Goal: Task Accomplishment & Management: Manage account settings

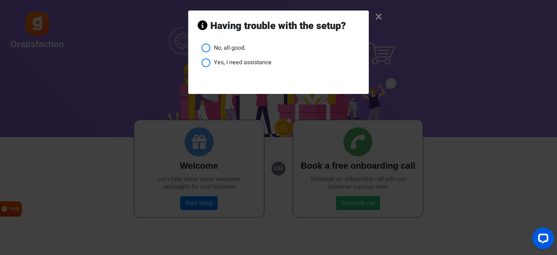
click at [225, 47] on li "No, all good." at bounding box center [281, 47] width 158 height 9
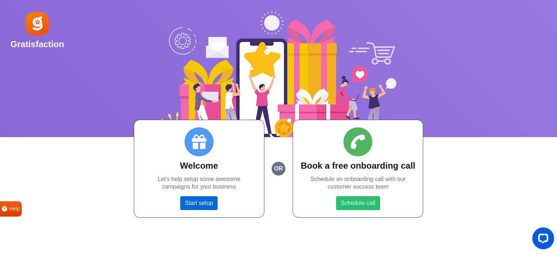
click at [206, 202] on link "Start setup" at bounding box center [198, 203] width 37 height 14
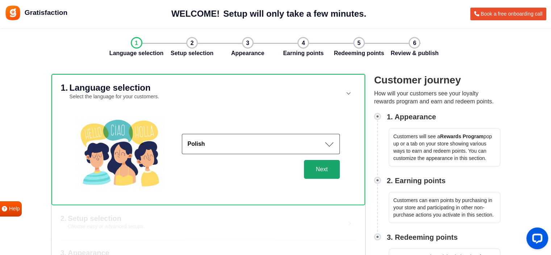
click at [335, 168] on button "Next" at bounding box center [322, 169] width 36 height 19
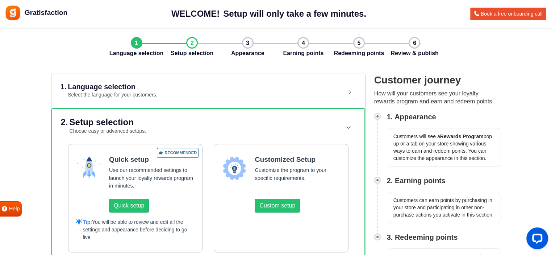
scroll to position [109, 0]
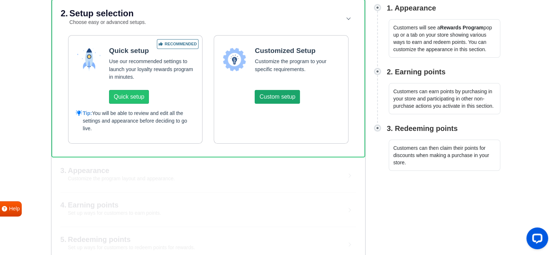
click at [264, 95] on button "Custom setup" at bounding box center [277, 97] width 45 height 14
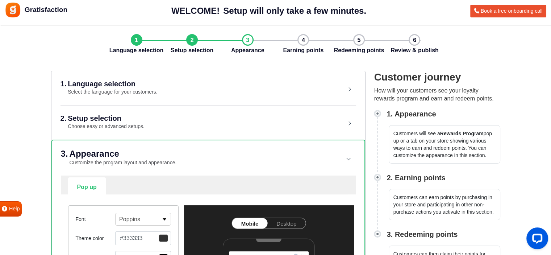
scroll to position [148, 0]
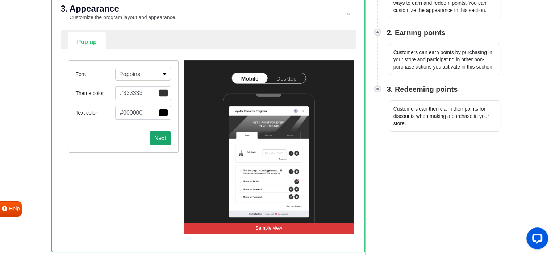
click at [159, 138] on button "Next" at bounding box center [160, 138] width 21 height 14
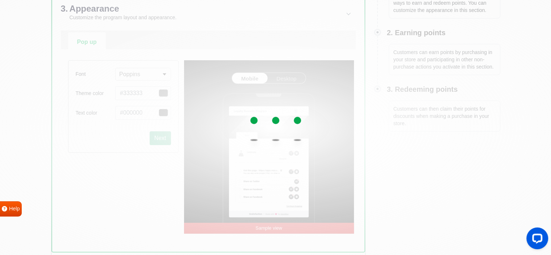
select select "right"
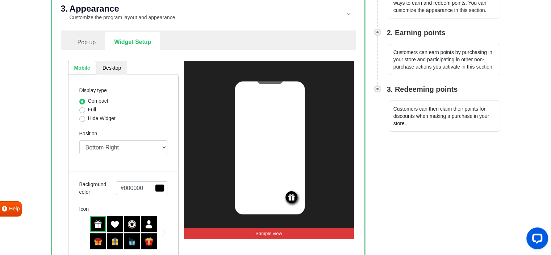
scroll to position [257, 0]
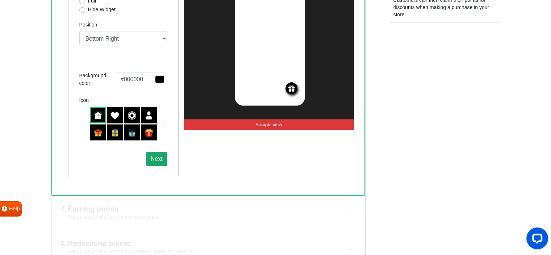
click at [161, 162] on button "Next" at bounding box center [156, 159] width 21 height 14
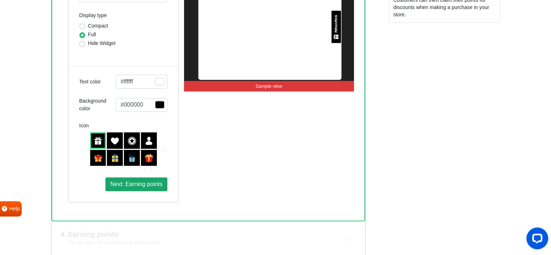
click at [157, 184] on span "Next: Earning points" at bounding box center [136, 184] width 52 height 6
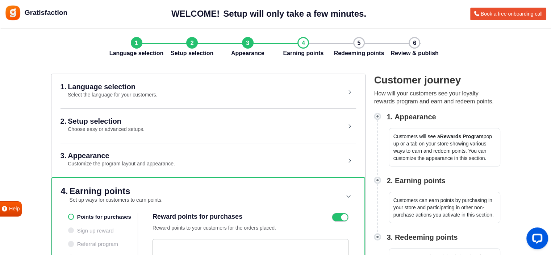
scroll to position [109, 0]
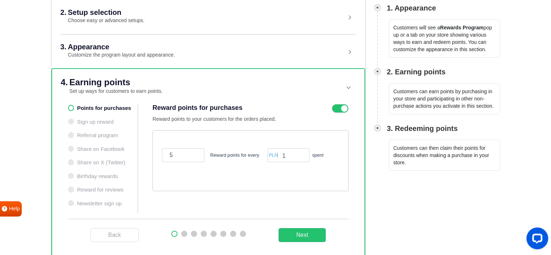
click at [116, 109] on ul "Points for purchases Sign up reward Referral program Share on Facebook Share on…" at bounding box center [103, 158] width 70 height 109
click at [97, 108] on ul "Points for purchases Sign up reward Referral program Share on Facebook Share on…" at bounding box center [103, 158] width 70 height 109
click at [312, 233] on button "Next" at bounding box center [302, 235] width 47 height 14
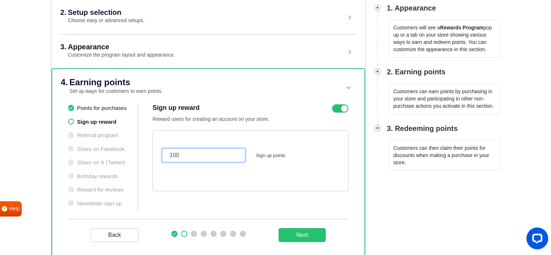
drag, startPoint x: 214, startPoint y: 155, endPoint x: 126, endPoint y: 152, distance: 88.1
click at [126, 152] on div "Points for purchases Sign up reward Referral program Share on Facebook Share on…" at bounding box center [208, 161] width 281 height 115
type input "20"
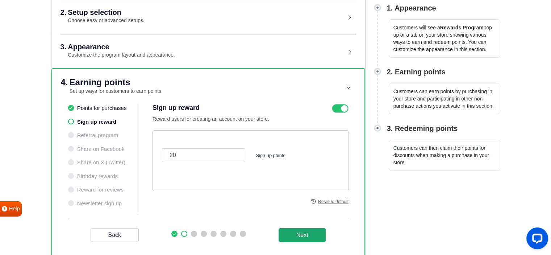
click at [304, 231] on button "Next" at bounding box center [302, 235] width 47 height 14
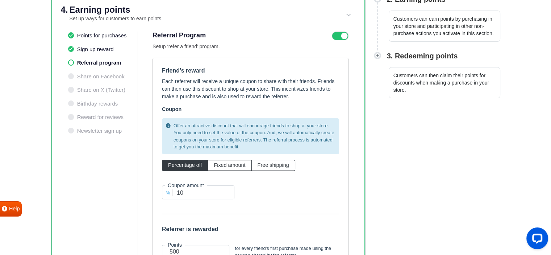
scroll to position [217, 0]
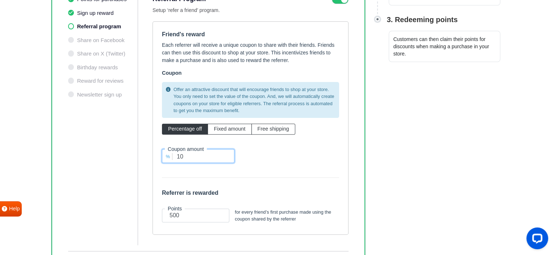
drag, startPoint x: 203, startPoint y: 158, endPoint x: 159, endPoint y: 156, distance: 44.6
click at [159, 156] on div "% Coupon amount 10" at bounding box center [198, 156] width 83 height 14
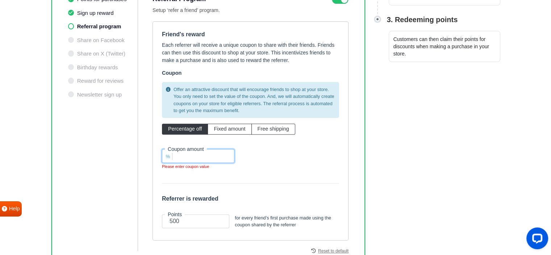
scroll to position [290, 0]
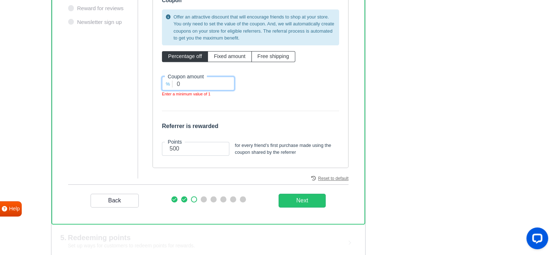
type input "0"
drag, startPoint x: 211, startPoint y: 151, endPoint x: 150, endPoint y: 148, distance: 61.0
click at [150, 148] on div "Points for purchases Sign up reward Referral program Share on Facebook Share on…" at bounding box center [208, 53] width 281 height 261
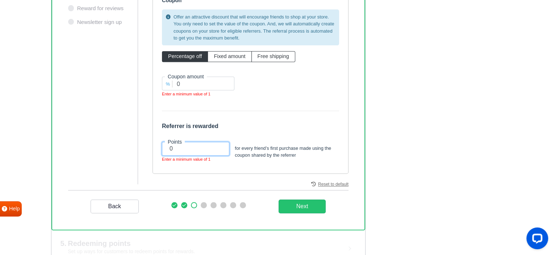
click at [197, 147] on input "0" at bounding box center [195, 149] width 67 height 14
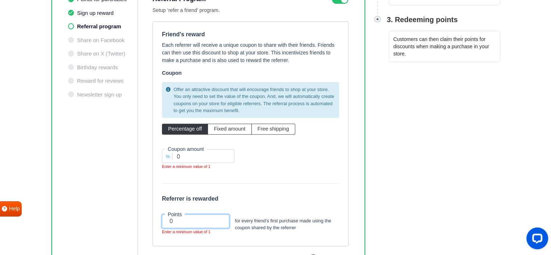
type input "0"
click at [200, 153] on input "0" at bounding box center [198, 156] width 72 height 14
type input "1"
click at [229, 153] on input "1" at bounding box center [198, 156] width 72 height 14
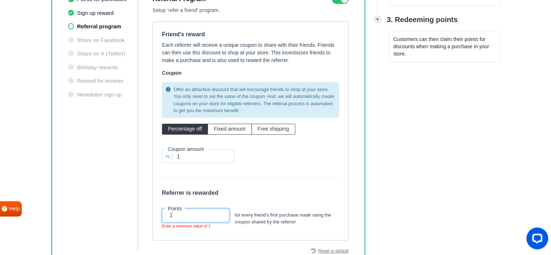
type input "1"
click at [219, 212] on input "1" at bounding box center [195, 215] width 67 height 14
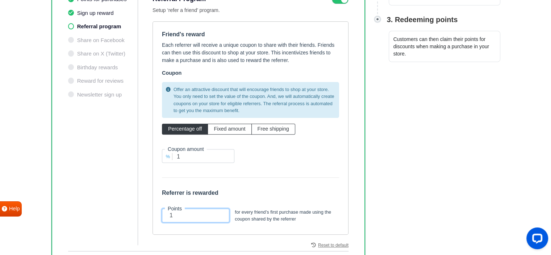
scroll to position [145, 0]
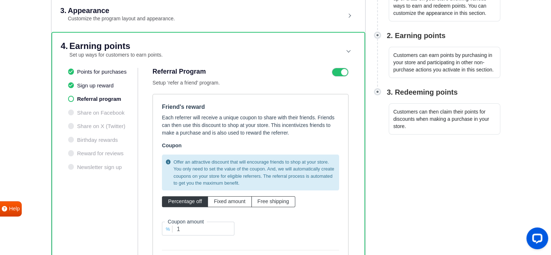
click at [345, 68] on icon at bounding box center [340, 72] width 17 height 9
click at [0, 0] on input "checkbox" at bounding box center [0, 0] width 0 height 0
type input "10"
type input "500"
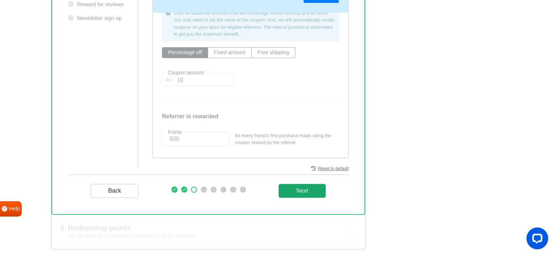
click at [305, 188] on _program "Next" at bounding box center [302, 191] width 47 height 14
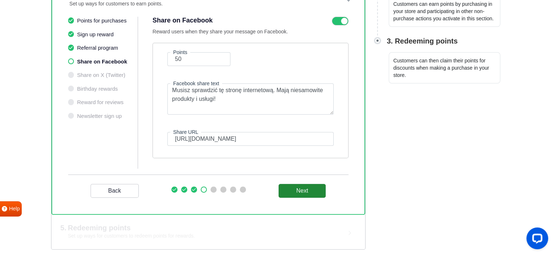
scroll to position [160, 0]
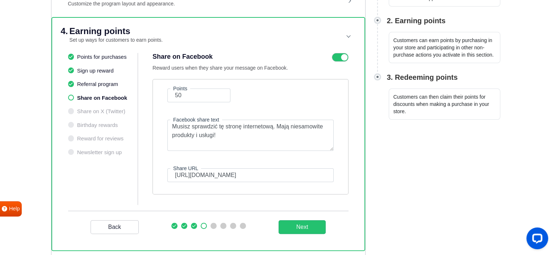
click at [334, 59] on icon at bounding box center [340, 57] width 17 height 9
click at [0, 0] on input "checkbox" at bounding box center [0, 0] width 0 height 0
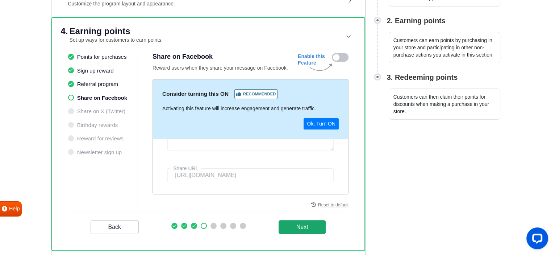
click at [301, 221] on button "Next" at bounding box center [302, 227] width 47 height 14
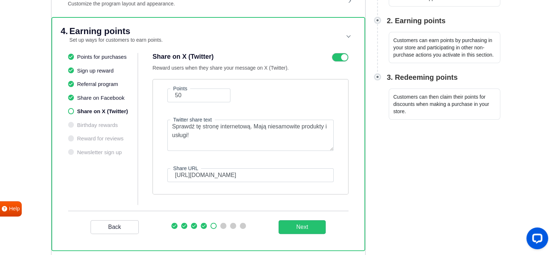
click at [335, 53] on icon at bounding box center [340, 57] width 17 height 9
click at [0, 0] on input "checkbox" at bounding box center [0, 0] width 0 height 0
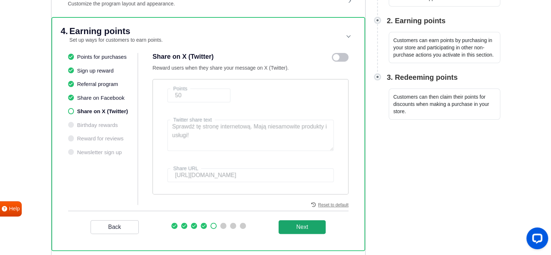
click at [298, 227] on button "Next" at bounding box center [302, 227] width 47 height 14
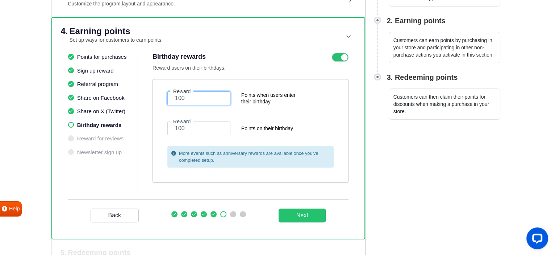
click at [209, 97] on input "100" at bounding box center [198, 98] width 63 height 14
click at [338, 54] on icon at bounding box center [340, 57] width 17 height 9
click at [0, 0] on input "checkbox" at bounding box center [0, 0] width 0 height 0
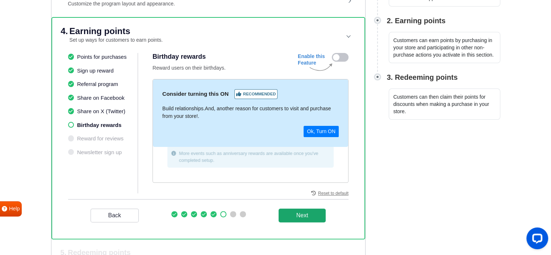
click at [299, 214] on button "Next" at bounding box center [302, 215] width 47 height 14
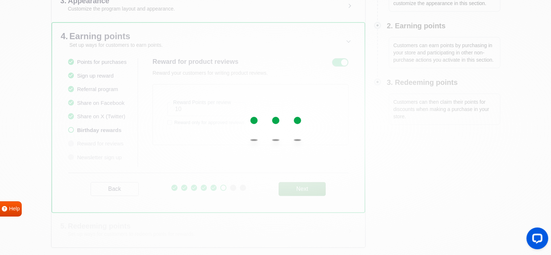
scroll to position [153, 0]
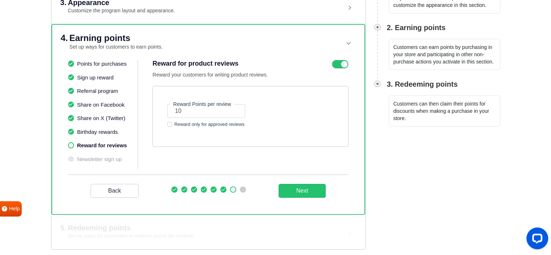
click at [338, 65] on icon at bounding box center [340, 64] width 17 height 9
click at [0, 0] on input "checkbox" at bounding box center [0, 0] width 0 height 0
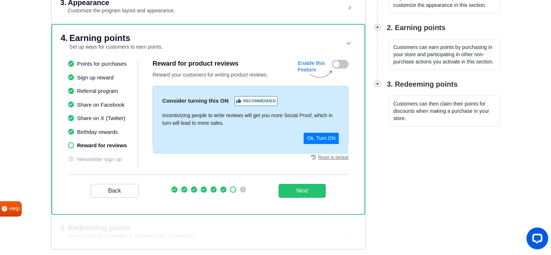
click at [335, 62] on icon at bounding box center [340, 64] width 17 height 9
click at [0, 0] on input "checkbox" at bounding box center [0, 0] width 0 height 0
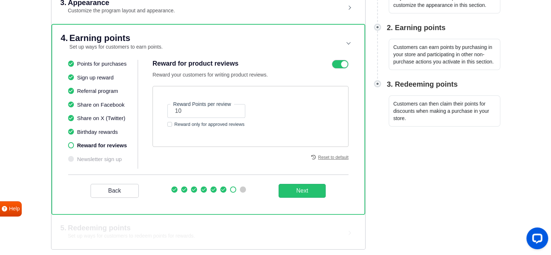
click at [336, 64] on icon at bounding box center [340, 64] width 17 height 9
click at [0, 0] on input "checkbox" at bounding box center [0, 0] width 0 height 0
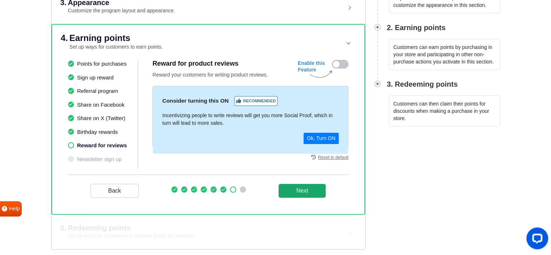
click at [296, 187] on button "Next" at bounding box center [302, 191] width 47 height 14
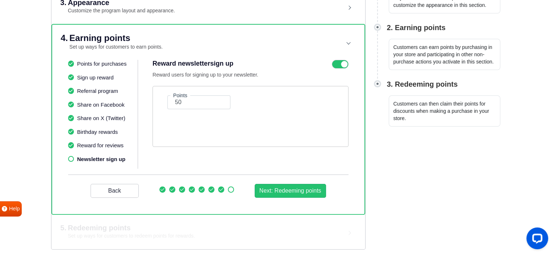
click at [335, 62] on icon at bounding box center [340, 64] width 17 height 9
click at [0, 0] on input "checkbox" at bounding box center [0, 0] width 0 height 0
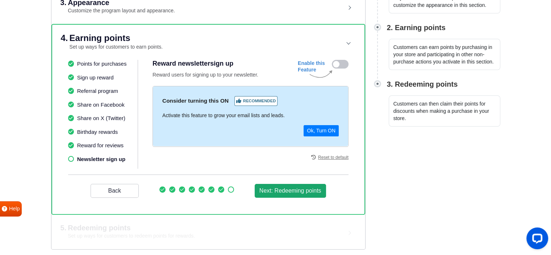
click at [285, 185] on button "Next: Redeeming points" at bounding box center [290, 191] width 71 height 14
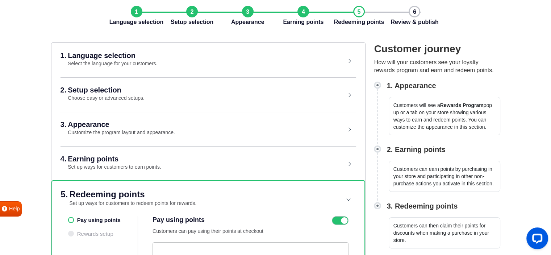
scroll to position [142, 0]
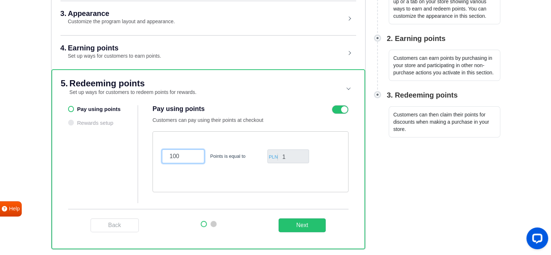
click at [181, 155] on input "100" at bounding box center [183, 156] width 42 height 14
drag, startPoint x: 182, startPoint y: 156, endPoint x: 126, endPoint y: 158, distance: 56.2
click at [126, 158] on div "Pay using points Rewards setup Pay using points Customers can pay using their p…" at bounding box center [208, 157] width 281 height 104
click at [196, 179] on div "20 Points is equal to PLN 1" at bounding box center [251, 161] width 196 height 61
drag, startPoint x: 185, startPoint y: 154, endPoint x: 149, endPoint y: 153, distance: 35.5
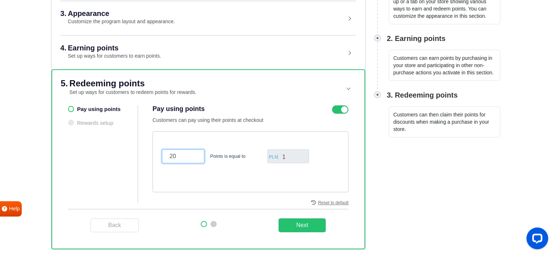
click at [149, 153] on div "Pay using points Rewards setup Pay using points Customers can pay using their p…" at bounding box center [208, 157] width 281 height 104
click at [220, 177] on div "4 Points is equal to PLN 1" at bounding box center [251, 161] width 196 height 61
drag, startPoint x: 186, startPoint y: 159, endPoint x: 149, endPoint y: 153, distance: 36.7
click at [149, 153] on div "Pay using points Rewards setup Pay using points Customers can pay using their p…" at bounding box center [208, 157] width 281 height 104
type input "5"
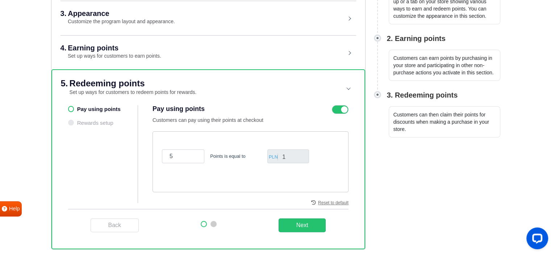
click at [215, 182] on div "5 Points is equal to PLN 1" at bounding box center [251, 161] width 196 height 61
click at [291, 228] on button "Next" at bounding box center [302, 225] width 47 height 14
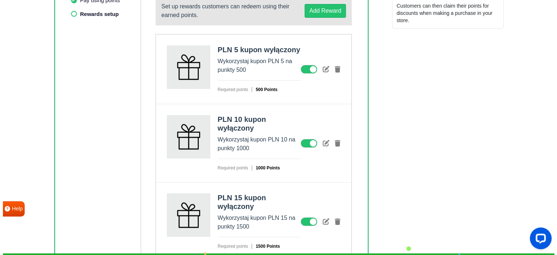
scroll to position [178, 0]
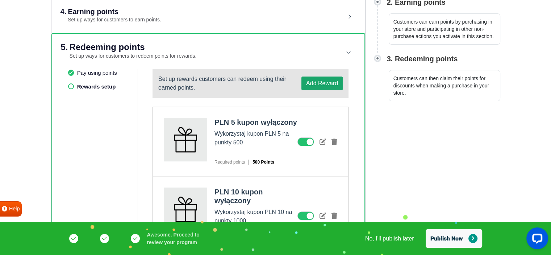
click at [312, 84] on button "Add Reward" at bounding box center [322, 83] width 41 height 14
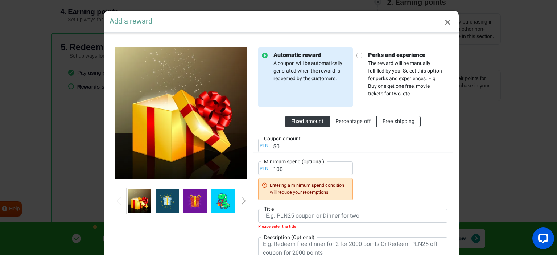
scroll to position [36, 0]
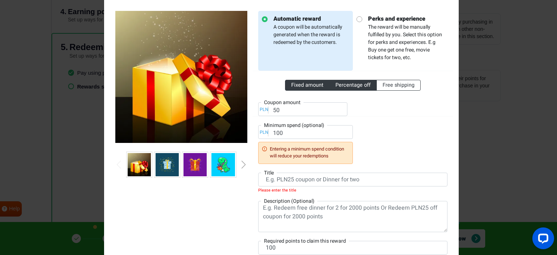
click at [346, 87] on span "Percentage off" at bounding box center [352, 85] width 35 height 8
click at [340, 86] on input "Percentage off" at bounding box center [337, 83] width 5 height 5
radio input "true"
click at [383, 83] on span "Free shipping" at bounding box center [398, 85] width 32 height 8
click at [383, 83] on input "Free shipping" at bounding box center [384, 83] width 5 height 5
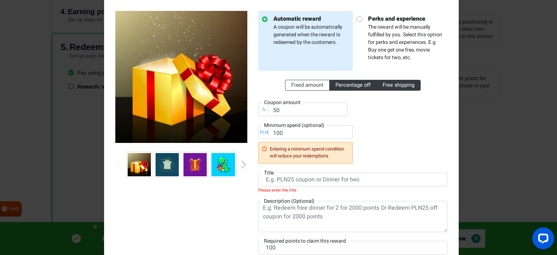
radio input "true"
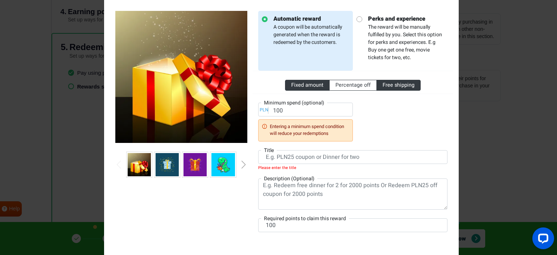
click at [302, 84] on span "Fixed amount" at bounding box center [307, 85] width 32 height 8
click at [296, 84] on input "Fixed amount" at bounding box center [293, 83] width 5 height 5
radio input "true"
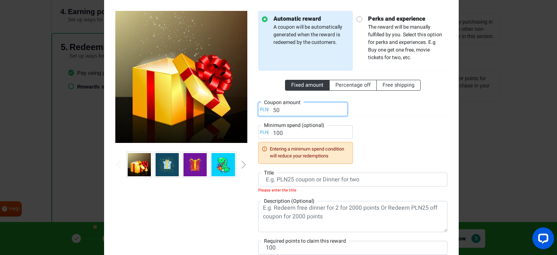
drag, startPoint x: 312, startPoint y: 110, endPoint x: 242, endPoint y: 110, distance: 69.9
click at [242, 110] on div "Automatic reward A coupon will be automatically generated when the reward is re…" at bounding box center [281, 137] width 343 height 270
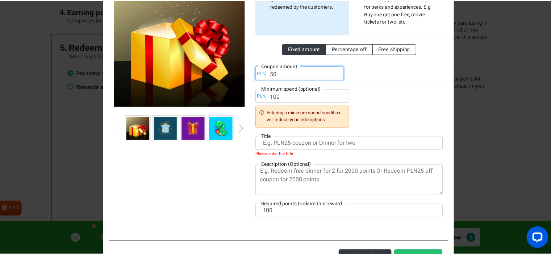
scroll to position [103, 0]
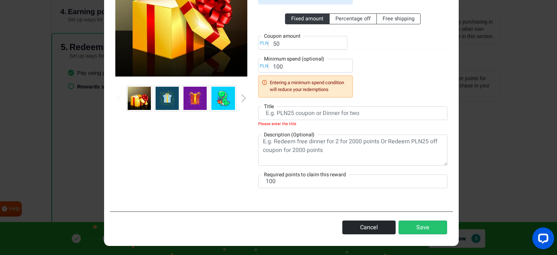
click at [353, 224] on button "Cancel" at bounding box center [368, 227] width 53 height 14
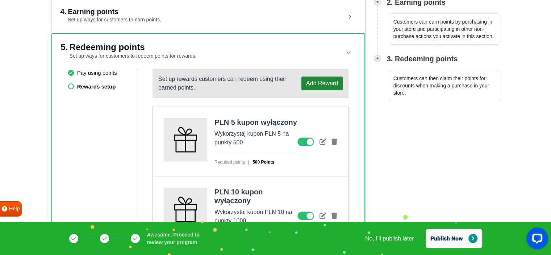
scroll to position [251, 0]
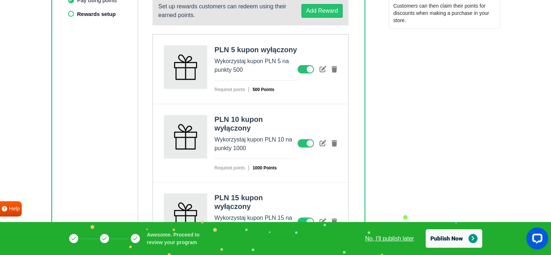
click at [376, 241] on link "No, I'll publish later" at bounding box center [389, 238] width 49 height 9
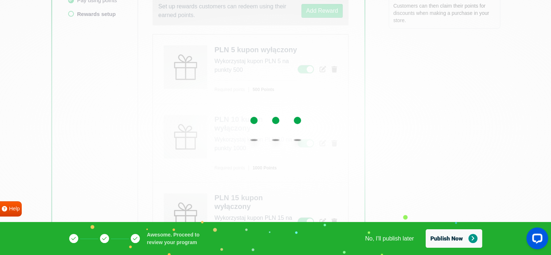
scroll to position [31, 0]
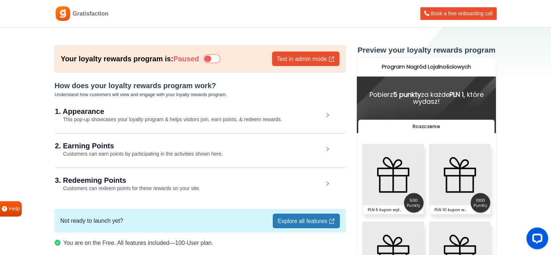
scroll to position [33, 0]
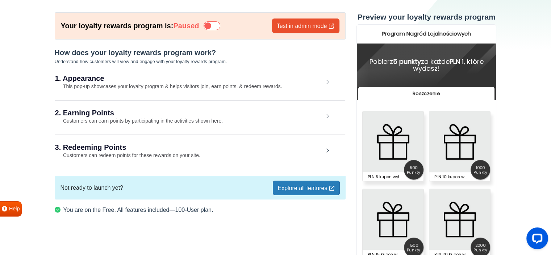
click at [300, 184] on link "Explore all features" at bounding box center [306, 187] width 67 height 14
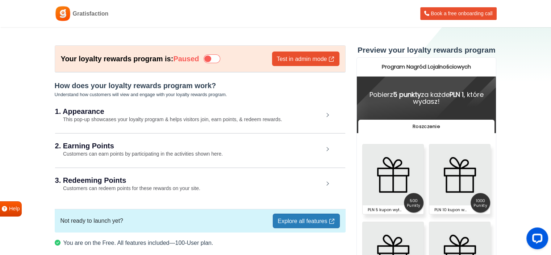
click at [161, 109] on h2 "1. Appearance" at bounding box center [189, 111] width 269 height 7
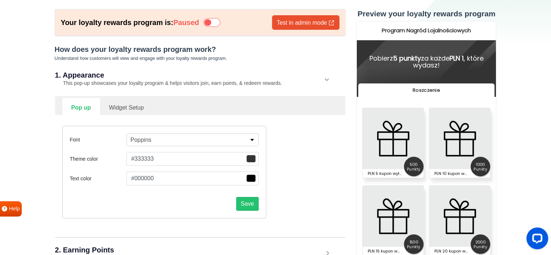
scroll to position [109, 0]
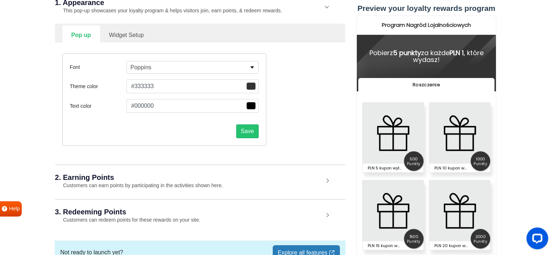
click at [130, 178] on h2 "2. Earning Points" at bounding box center [189, 177] width 269 height 7
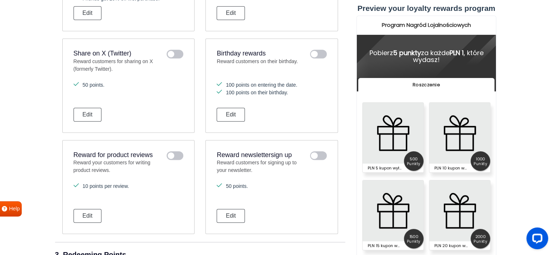
scroll to position [577, 0]
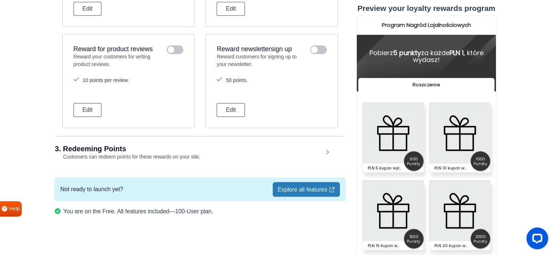
click at [163, 149] on h2 "3. Redeeming Points" at bounding box center [189, 148] width 269 height 7
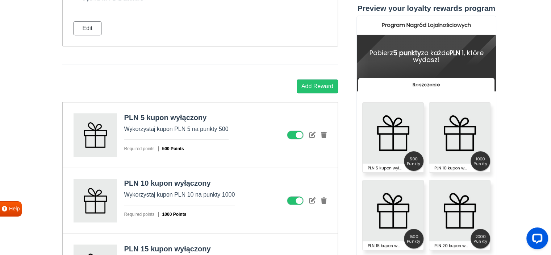
scroll to position [831, 0]
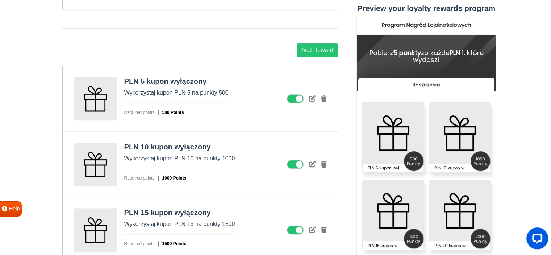
click at [296, 95] on icon at bounding box center [295, 98] width 17 height 9
click at [0, 0] on input "checkbox" at bounding box center [0, 0] width 0 height 0
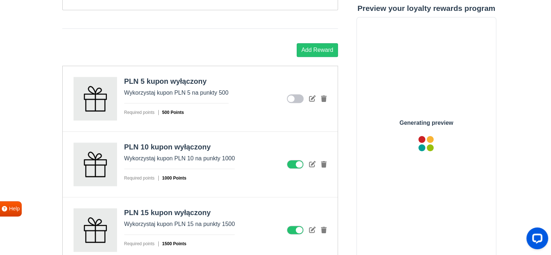
scroll to position [0, 0]
click at [298, 161] on icon at bounding box center [295, 164] width 17 height 9
click at [0, 0] on input "checkbox" at bounding box center [0, 0] width 0 height 0
click at [296, 226] on icon at bounding box center [295, 229] width 17 height 9
click at [0, 0] on input "checkbox" at bounding box center [0, 0] width 0 height 0
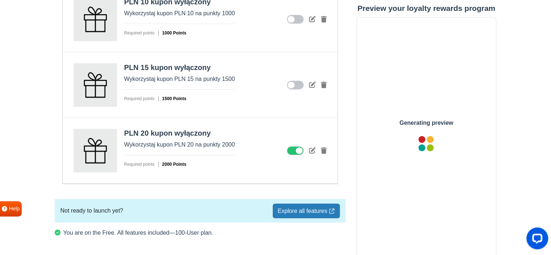
click at [297, 146] on icon at bounding box center [295, 150] width 17 height 9
click at [0, 0] on input "checkbox" at bounding box center [0, 0] width 0 height 0
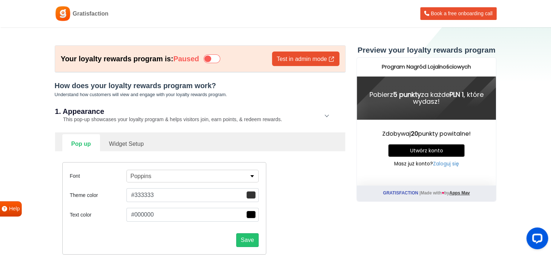
click at [216, 59] on icon at bounding box center [212, 58] width 17 height 9
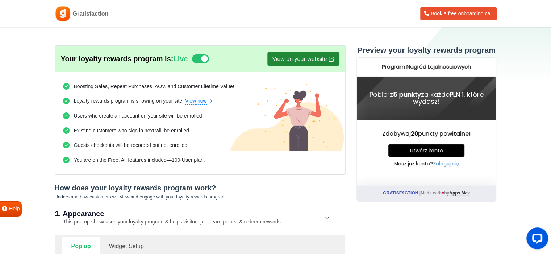
click at [288, 62] on link "View on your website" at bounding box center [303, 58] width 72 height 14
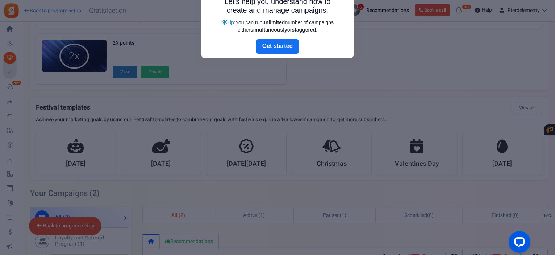
click at [284, 47] on link "Next" at bounding box center [277, 46] width 43 height 14
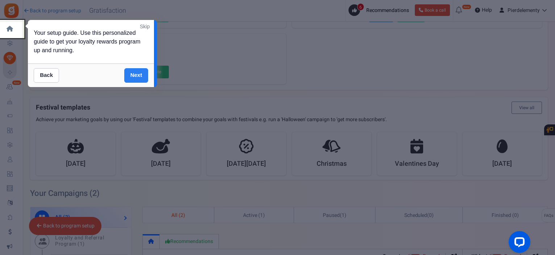
click at [132, 76] on link "Next" at bounding box center [136, 75] width 24 height 14
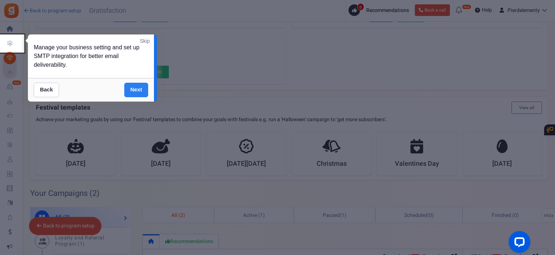
click at [126, 88] on link "Next" at bounding box center [136, 90] width 24 height 14
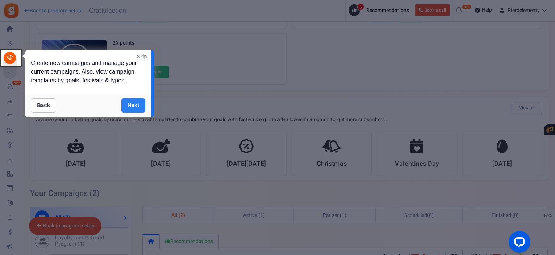
click at [129, 113] on link "Next" at bounding box center [133, 105] width 24 height 14
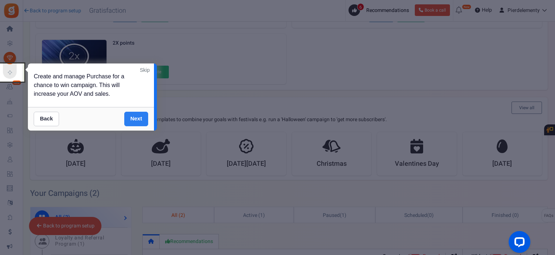
click at [132, 117] on link "Next" at bounding box center [136, 119] width 24 height 14
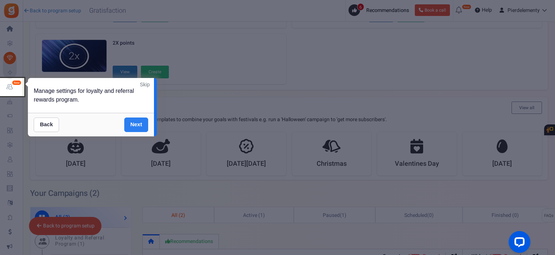
click at [133, 117] on link "Next" at bounding box center [136, 124] width 24 height 14
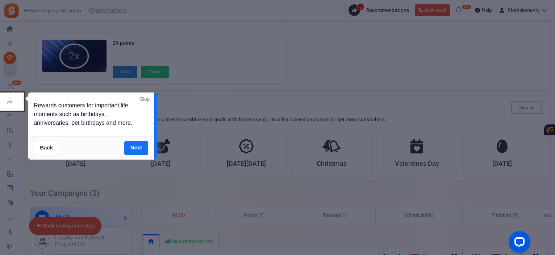
click at [134, 126] on div "Rewards customers for important life moments such as birthdays, anniversaries, …" at bounding box center [91, 113] width 126 height 43
click at [142, 100] on link "Skip" at bounding box center [145, 98] width 10 height 7
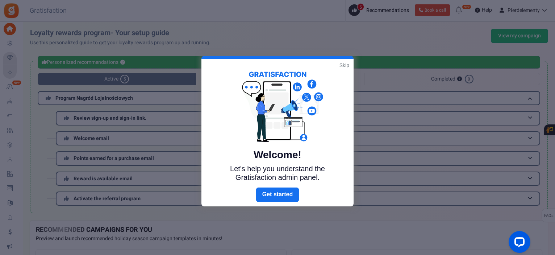
click at [345, 61] on div "Welcome! Let's help you understand the Gratisfaction admin panel." at bounding box center [278, 123] width 152 height 129
click at [346, 63] on link "Skip" at bounding box center [345, 65] width 10 height 7
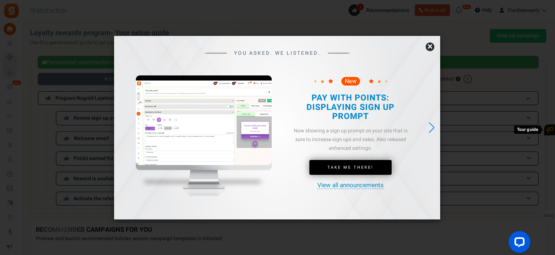
click at [433, 47] on link "×" at bounding box center [430, 46] width 9 height 9
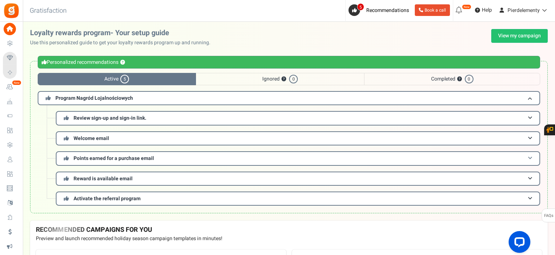
click at [111, 155] on span "Points earned for a purchase email" at bounding box center [114, 158] width 80 height 8
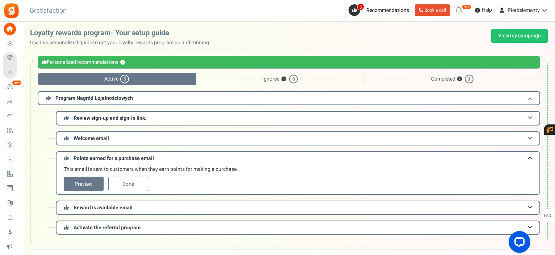
click at [104, 98] on span "Program Nagród Lojalnościowych" at bounding box center [94, 98] width 78 height 8
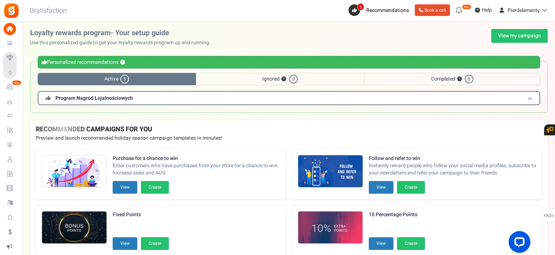
click at [104, 98] on span "Program Nagród Lojalnościowych" at bounding box center [94, 98] width 78 height 8
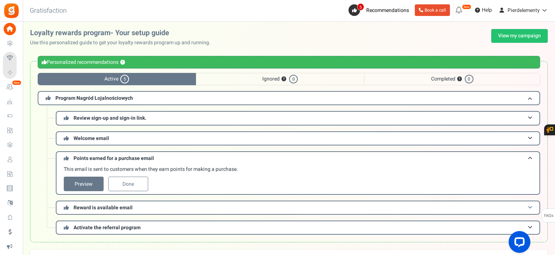
click at [132, 202] on h3 "Reward is available email" at bounding box center [298, 207] width 485 height 14
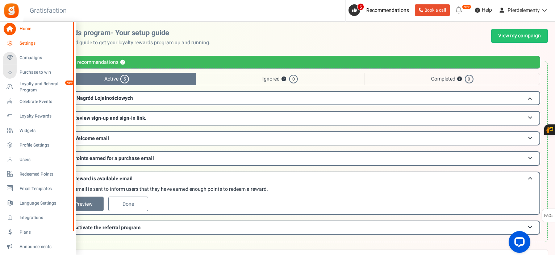
click at [36, 43] on span "Settings" at bounding box center [45, 43] width 51 height 6
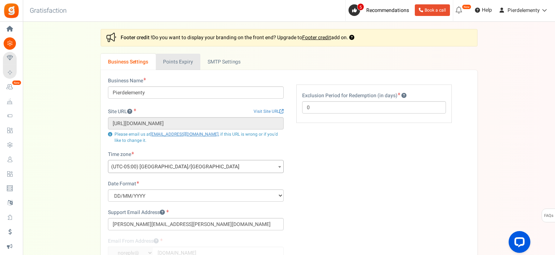
click at [177, 61] on link "Points Expiry" at bounding box center [178, 62] width 45 height 16
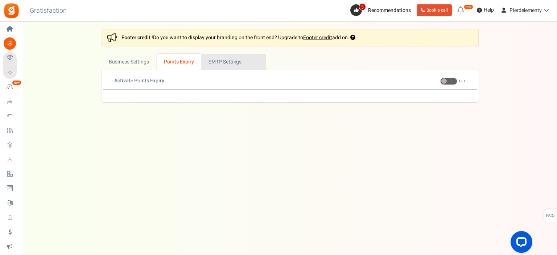
click at [225, 66] on link "Active SMTP Settings" at bounding box center [233, 62] width 65 height 16
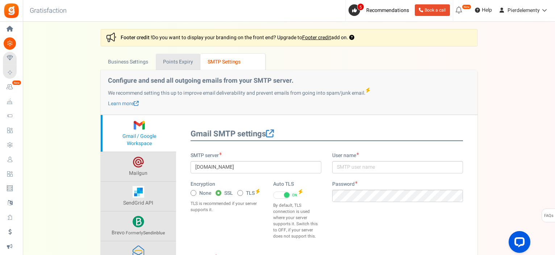
click at [169, 61] on link "Points Expiry" at bounding box center [178, 62] width 45 height 16
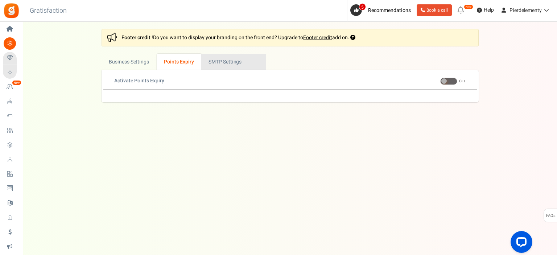
click at [216, 62] on link "Active SMTP Settings" at bounding box center [233, 62] width 65 height 16
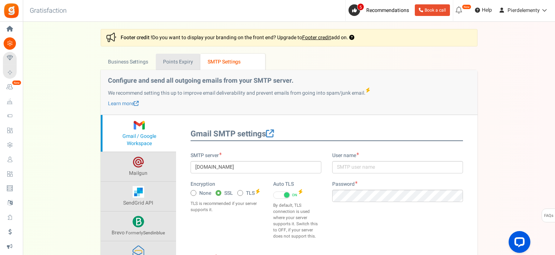
click at [189, 64] on link "Points Expiry" at bounding box center [178, 62] width 45 height 16
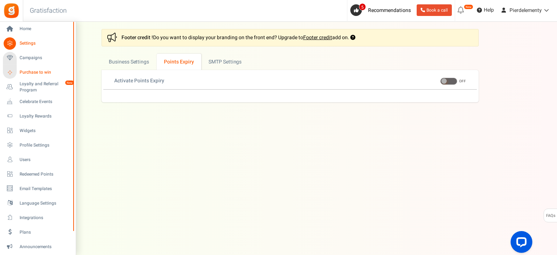
click at [28, 70] on span "Purchase to win" at bounding box center [45, 72] width 51 height 6
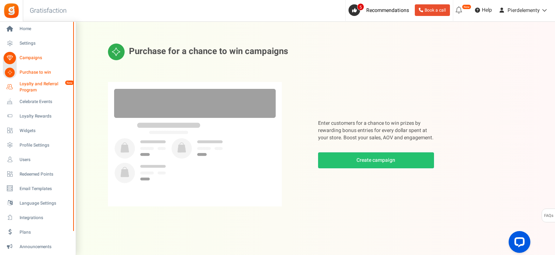
click at [32, 83] on span "Loyalty and Referral Program" at bounding box center [46, 87] width 53 height 12
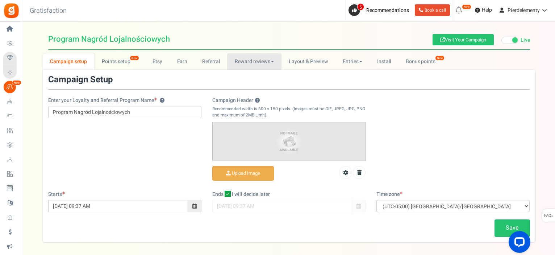
click at [250, 59] on link "Reward reviews" at bounding box center [254, 61] width 54 height 16
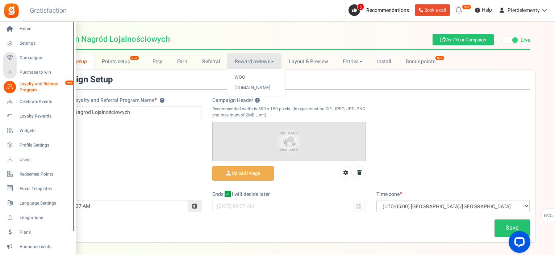
click at [26, 88] on span "Loyalty and Referral Program" at bounding box center [46, 87] width 53 height 12
click at [28, 134] on link "Widgets" at bounding box center [38, 130] width 70 height 12
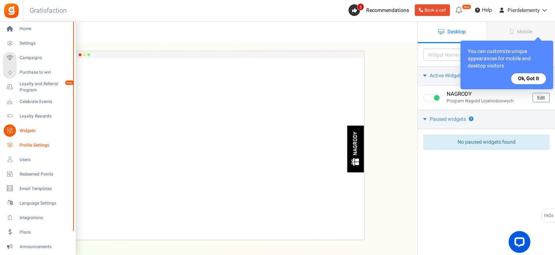
click at [14, 148] on icon at bounding box center [10, 145] width 12 height 12
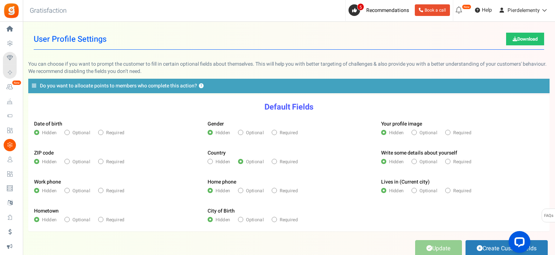
click at [13, 133] on icon at bounding box center [10, 130] width 12 height 12
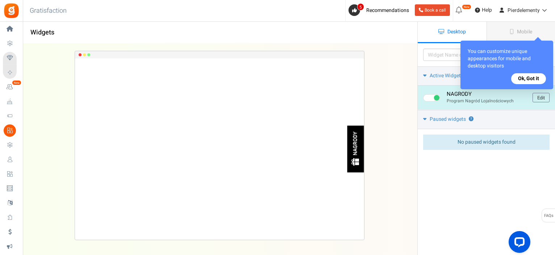
click at [436, 95] on span at bounding box center [436, 97] width 5 height 5
click at [428, 96] on input "checkbox" at bounding box center [425, 98] width 5 height 5
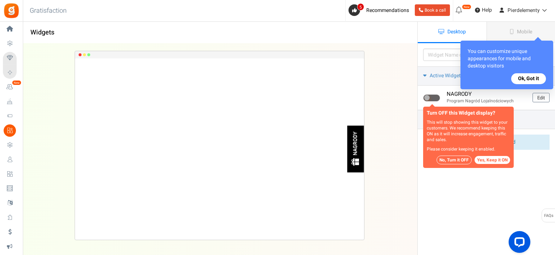
click at [486, 159] on button "Yes, Keep it ON" at bounding box center [493, 160] width 36 height 8
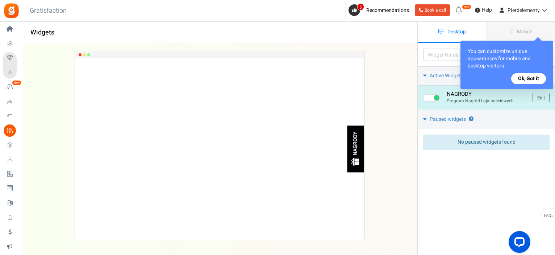
click at [431, 97] on span at bounding box center [431, 97] width 17 height 7
click at [428, 97] on input "checkbox" at bounding box center [425, 98] width 5 height 5
checkbox input "false"
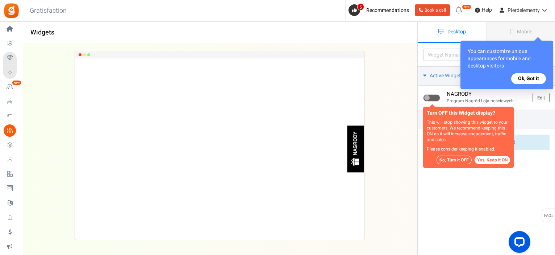
click at [454, 161] on button "No, Turn it OFF" at bounding box center [454, 159] width 35 height 9
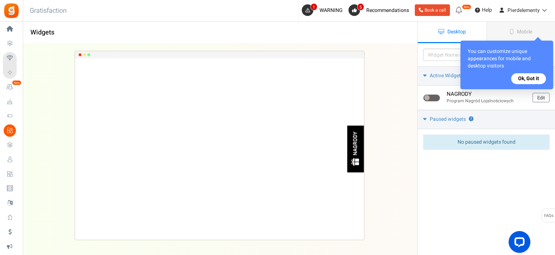
click at [525, 80] on button "Ok, Got it" at bounding box center [528, 78] width 35 height 11
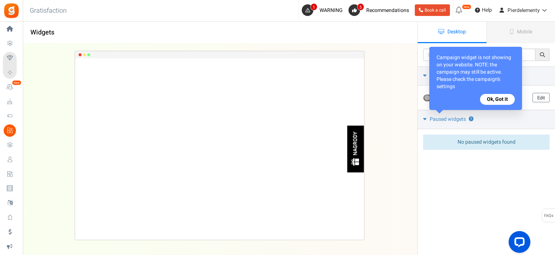
click at [494, 95] on button "Ok, Got it" at bounding box center [497, 99] width 35 height 11
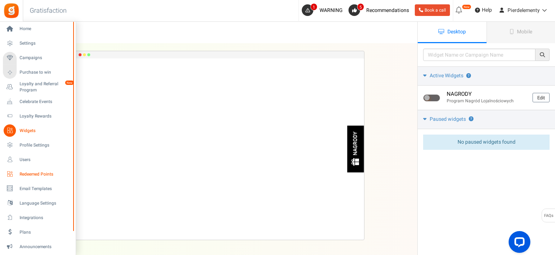
click at [25, 177] on link "Redeemed Points" at bounding box center [38, 174] width 70 height 12
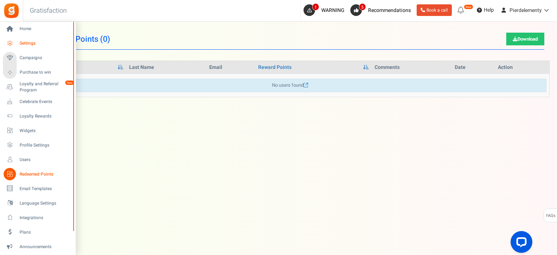
click at [39, 44] on span "Settings" at bounding box center [45, 43] width 51 height 6
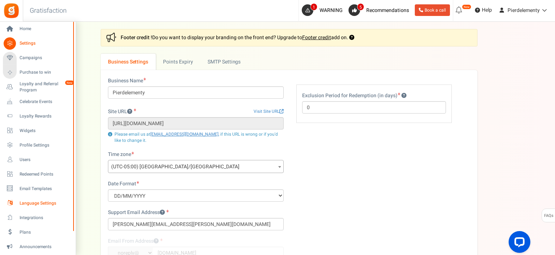
click at [37, 203] on span "Language Settings" at bounding box center [45, 203] width 51 height 6
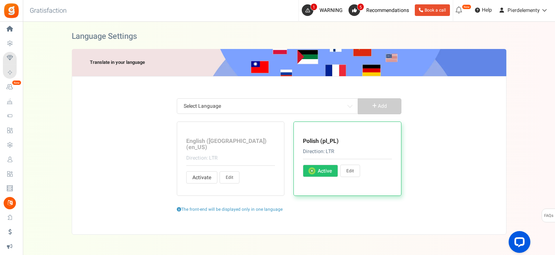
click at [325, 170] on span "Active" at bounding box center [325, 170] width 14 height 7
click at [314, 170] on input "Activate Active" at bounding box center [311, 171] width 5 height 5
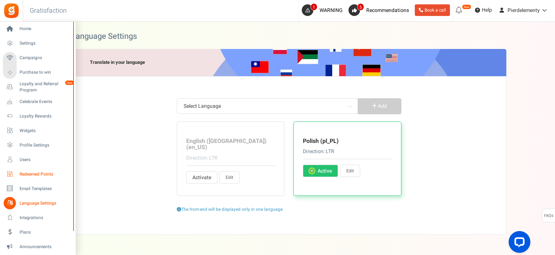
click at [38, 172] on span "Redeemed Points" at bounding box center [45, 174] width 51 height 6
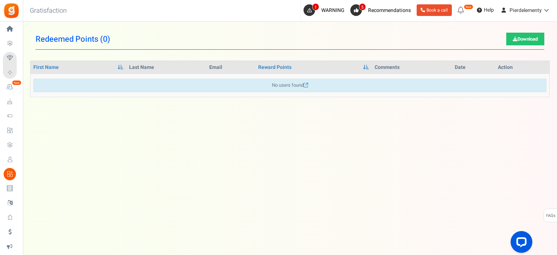
click at [0, 0] on span "Settings" at bounding box center [0, 0] width 0 height 0
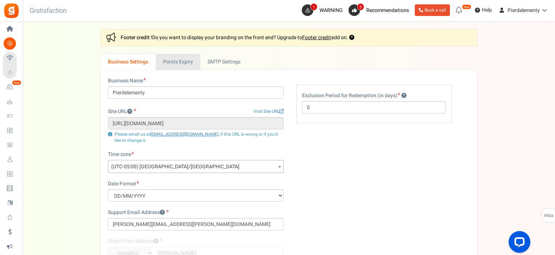
click at [183, 63] on link "Points Expiry" at bounding box center [178, 62] width 45 height 16
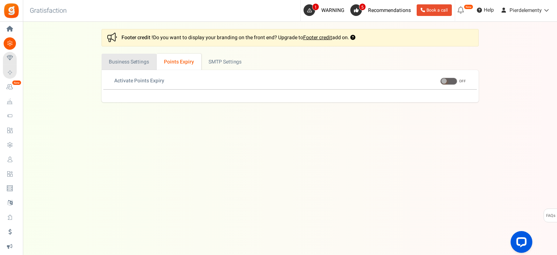
click at [125, 61] on link "Business Settings" at bounding box center [128, 62] width 55 height 16
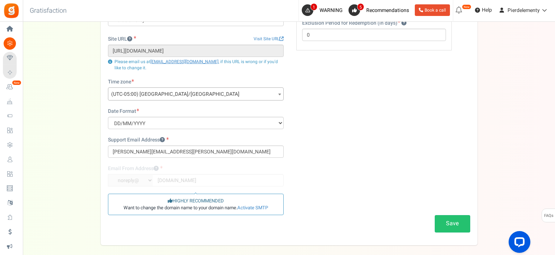
scroll to position [106, 0]
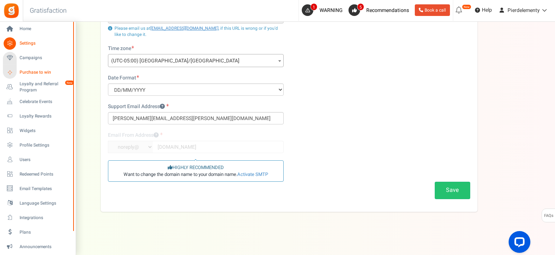
click at [11, 74] on icon at bounding box center [10, 72] width 10 height 10
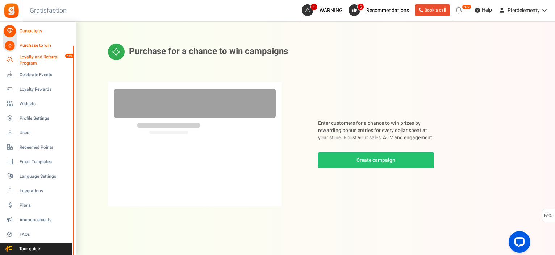
click at [26, 59] on span "Loyalty and Referral Program" at bounding box center [46, 60] width 53 height 12
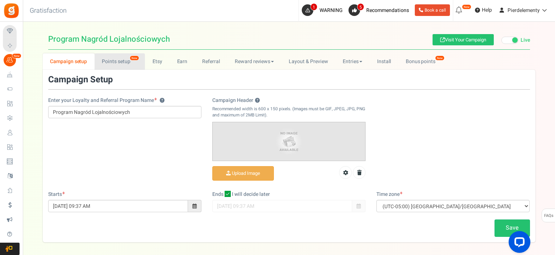
click at [103, 64] on link "Points setup New" at bounding box center [120, 61] width 50 height 16
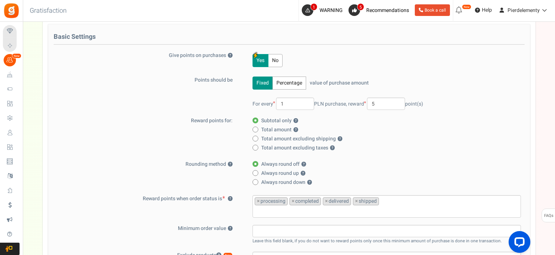
scroll to position [109, 0]
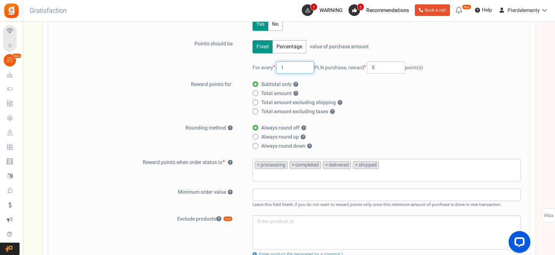
click at [294, 67] on input "1" at bounding box center [295, 67] width 38 height 12
drag, startPoint x: 296, startPoint y: 65, endPoint x: 273, endPoint y: 63, distance: 24.0
click at [273, 64] on span "For every 1 PLN purchase," at bounding box center [300, 68] width 95 height 8
type input "5"
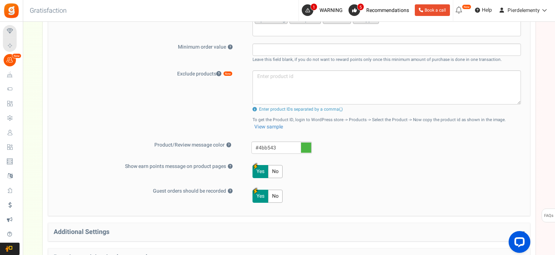
scroll to position [337, 0]
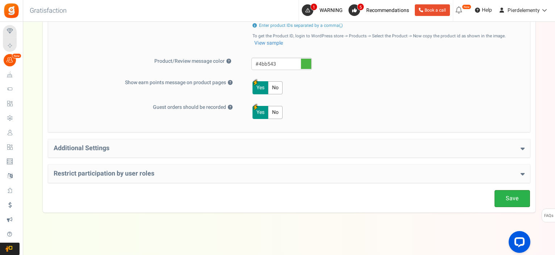
type input "1"
click at [506, 198] on link "Save" at bounding box center [513, 198] width 36 height 17
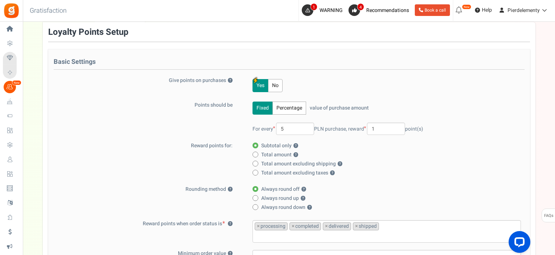
scroll to position [0, 0]
